Goal: Transaction & Acquisition: Register for event/course

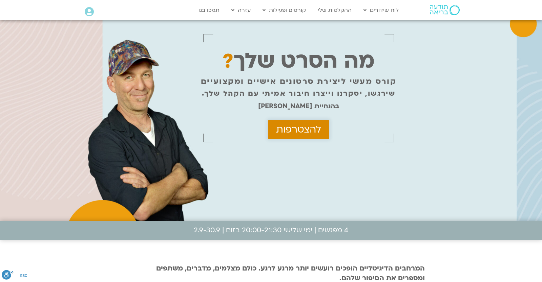
click at [316, 130] on span "להצטרפות" at bounding box center [298, 129] width 45 height 11
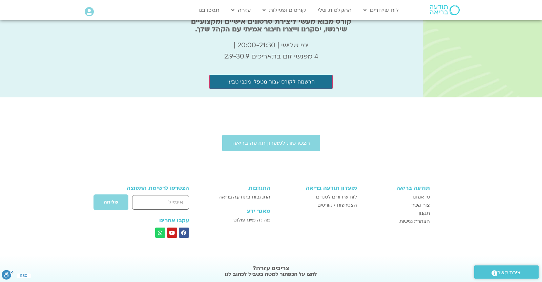
scroll to position [2129, 0]
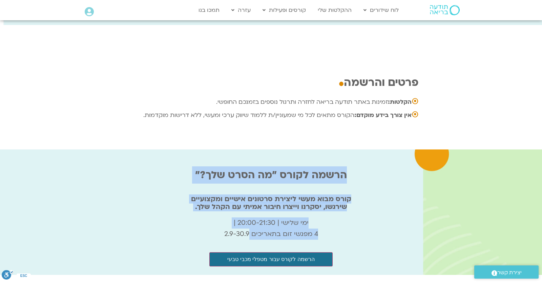
drag, startPoint x: 210, startPoint y: 191, endPoint x: 345, endPoint y: 136, distance: 145.2
click at [345, 156] on div "הרשמה לקורס "מה הסרט שלך?" קורס מבוא מעשי ליצירת סרטונים אישיים ומקצועיים שירגש…" at bounding box center [271, 211] width 308 height 111
click at [341, 195] on h2 "קורס מבוא מעשי ליצירת סרטונים אישיים ומקצועיים שירגשו, יסקרנו וייצרו חיבור אמית…" at bounding box center [271, 203] width 308 height 16
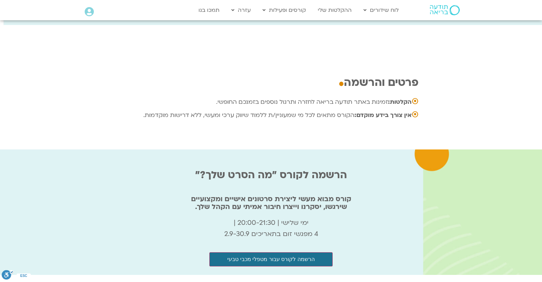
scroll to position [2129, 0]
click at [87, 16] on icon at bounding box center [89, 11] width 9 height 9
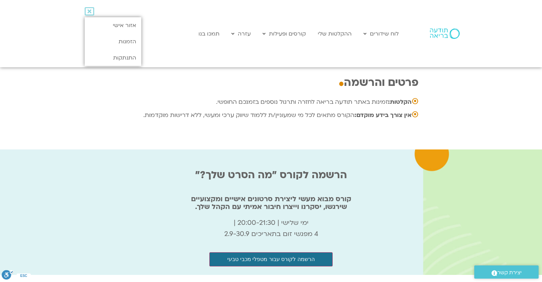
scroll to position [2202, 0]
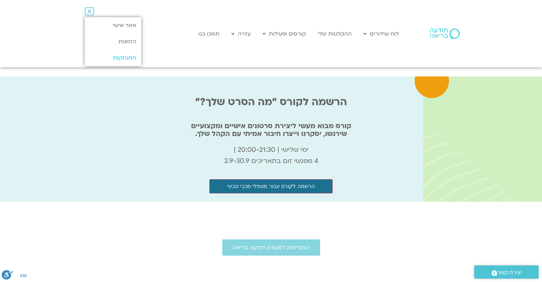
click at [112, 57] on link "התנתקות" at bounding box center [113, 58] width 57 height 16
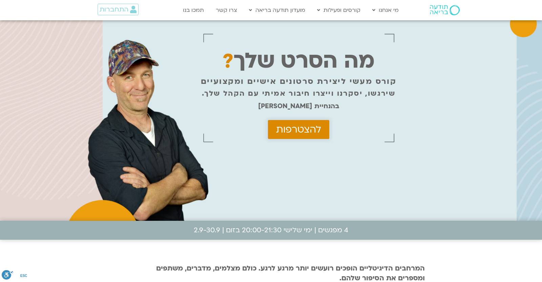
click at [315, 132] on span "להצטרפות" at bounding box center [298, 129] width 45 height 11
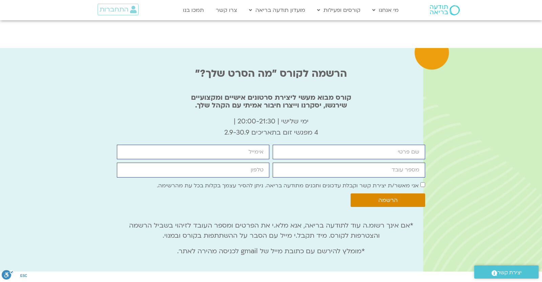
scroll to position [2171, 0]
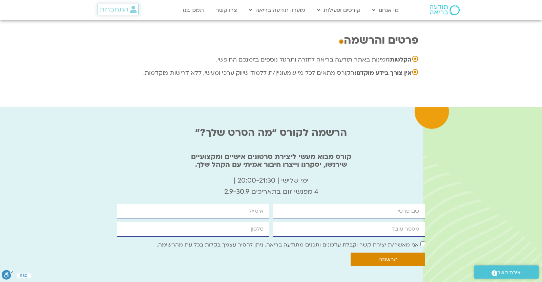
click at [108, 14] on link "התחברות" at bounding box center [117, 10] width 41 height 12
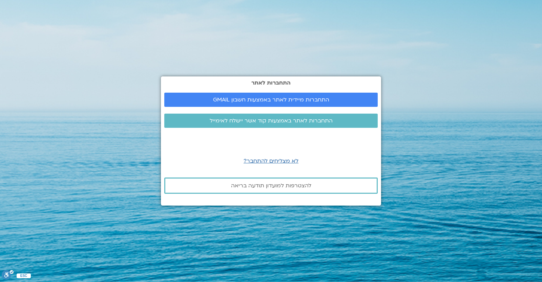
click at [280, 106] on link "התחברות מיידית לאתר באמצעות חשבון GMAIL" at bounding box center [270, 100] width 213 height 14
